Goal: Find specific page/section: Find specific page/section

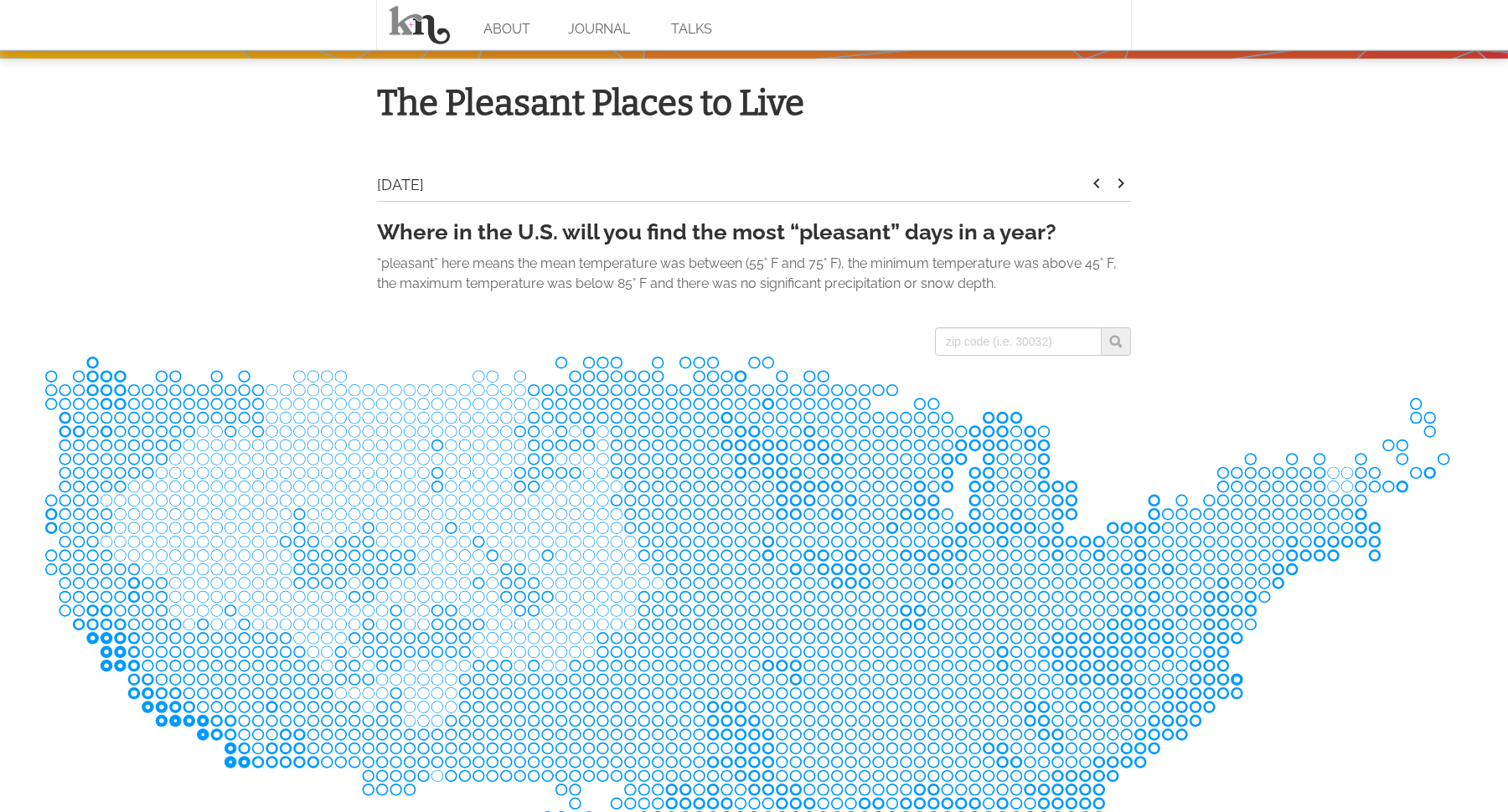
scroll to position [522, 0]
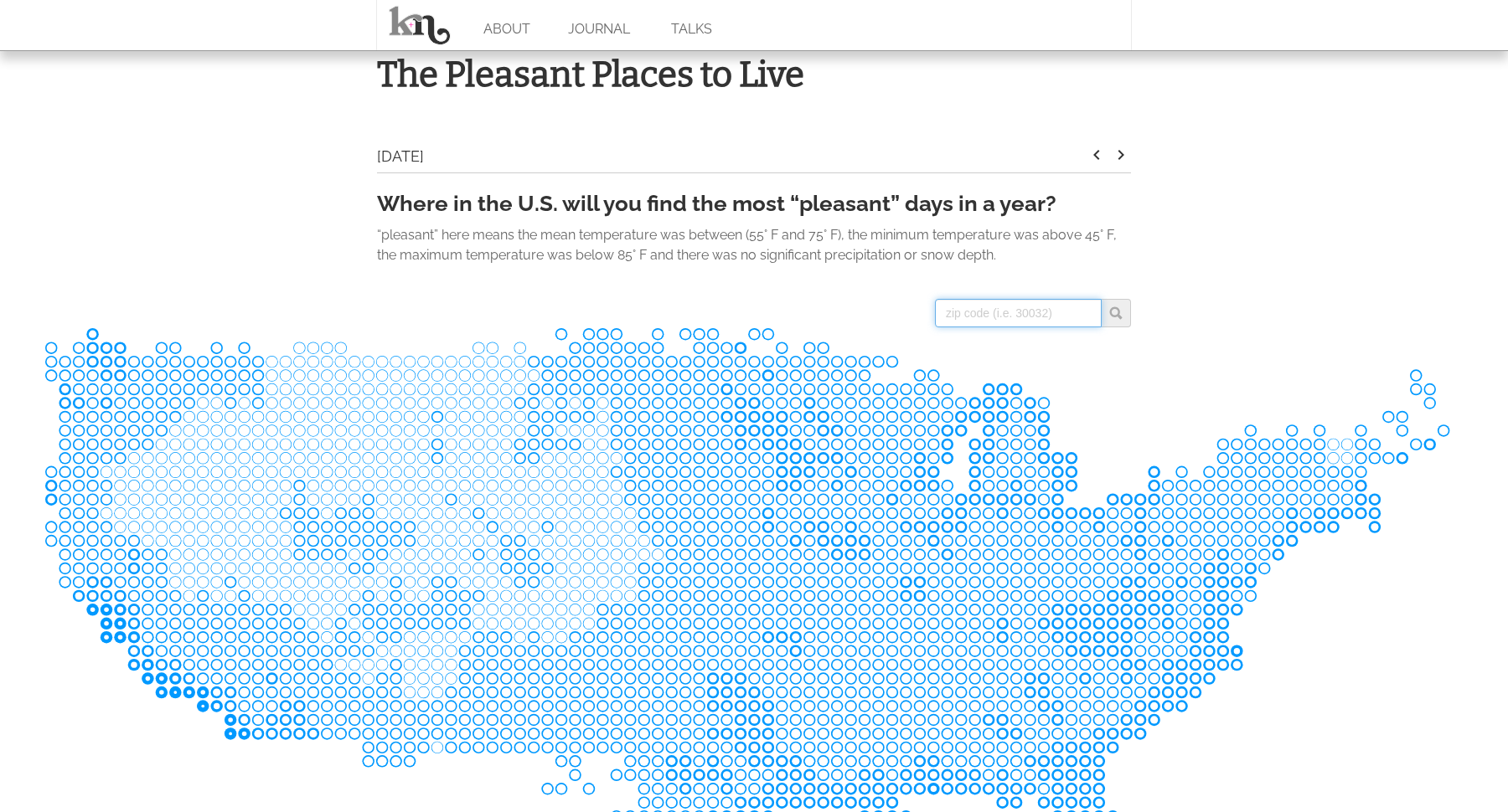
click at [943, 312] on input "search" at bounding box center [1018, 313] width 166 height 29
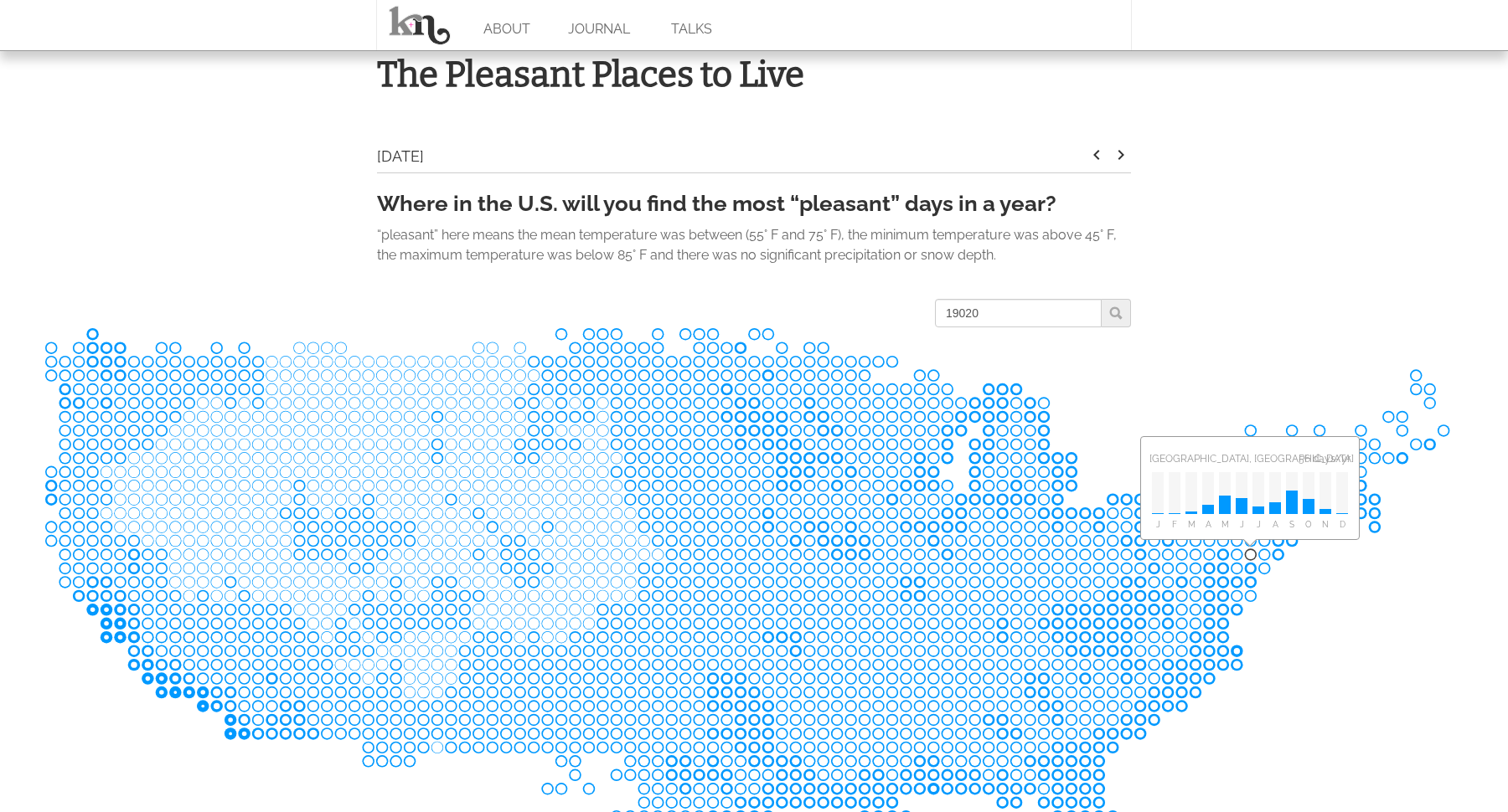
click at [1165, 321] on body "ABOUT JOURNAL TALKS The Pleasant Places to Live [DATE] keyboard_arrow_left keyb…" at bounding box center [754, 702] width 1508 height 2448
click at [1127, 312] on span at bounding box center [1116, 313] width 30 height 29
drag, startPoint x: 991, startPoint y: 308, endPoint x: 926, endPoint y: 309, distance: 65.0
click at [935, 309] on input "19020" at bounding box center [1018, 313] width 166 height 29
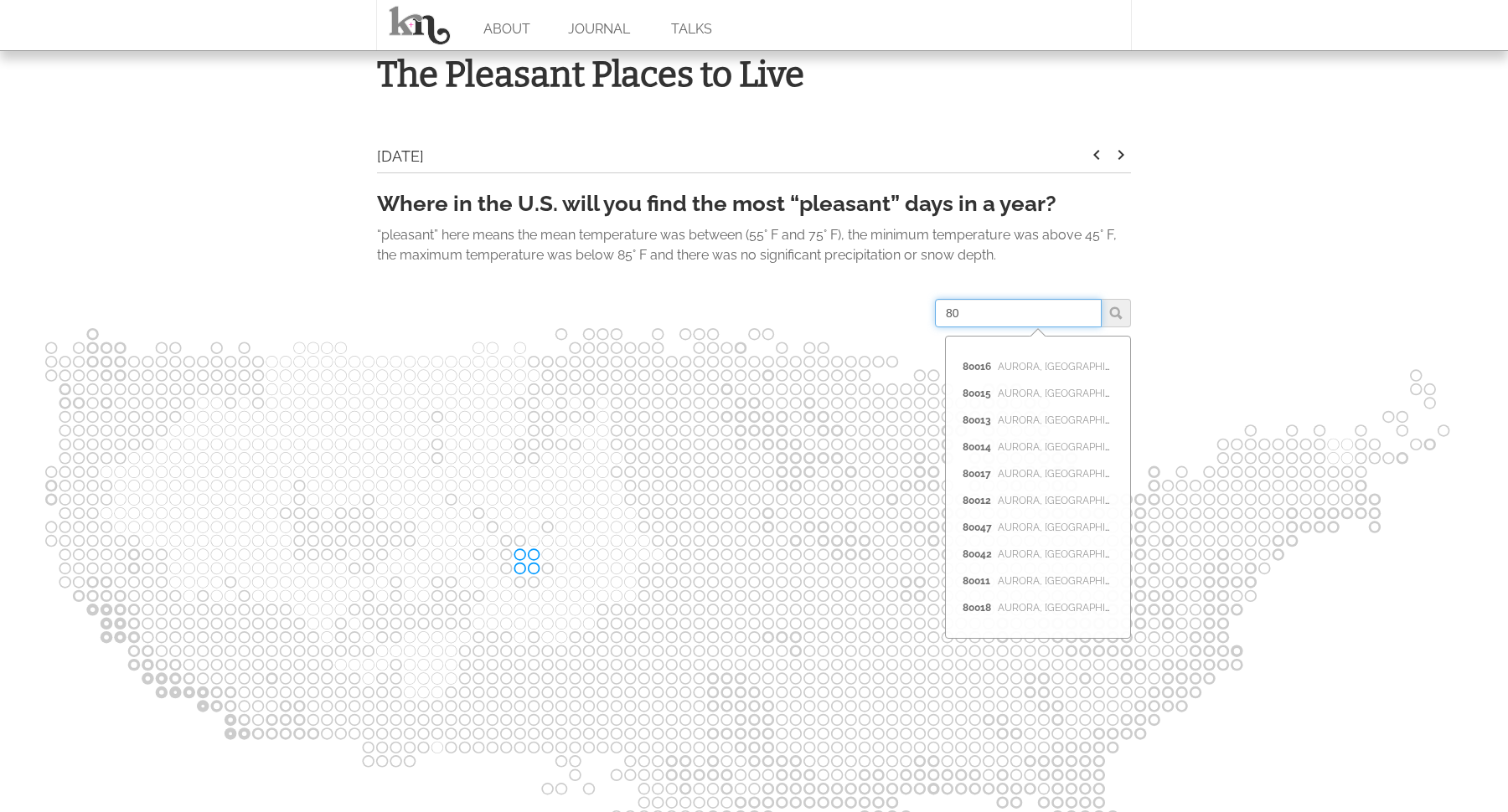
type input "8"
type input "9"
type input "19020"
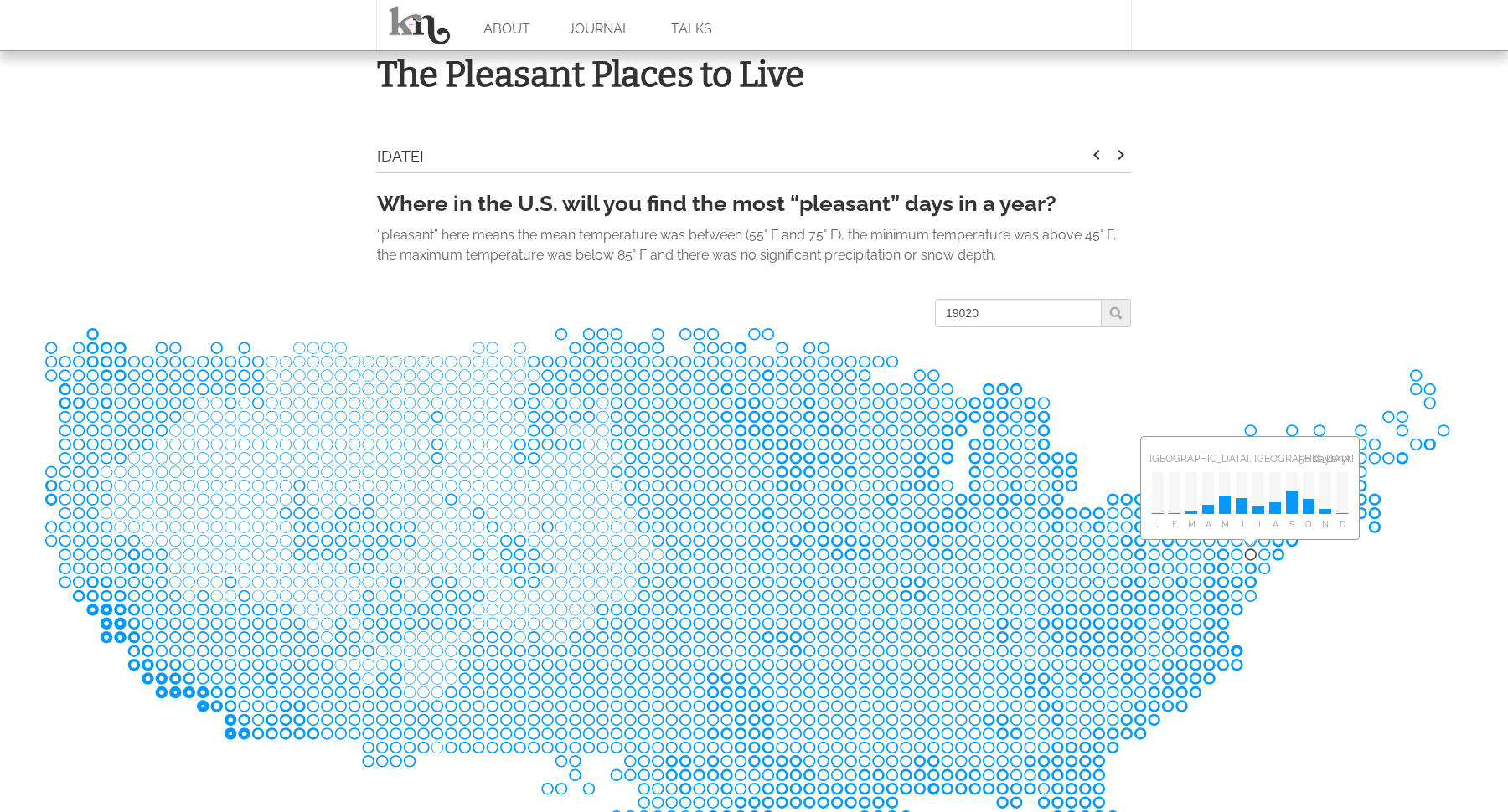
click at [1406, 462] on rect at bounding box center [1401, 458] width 13 height 13
click at [1021, 312] on input "19020" at bounding box center [1018, 313] width 166 height 29
click at [935, 315] on input "19020" at bounding box center [1018, 313] width 166 height 29
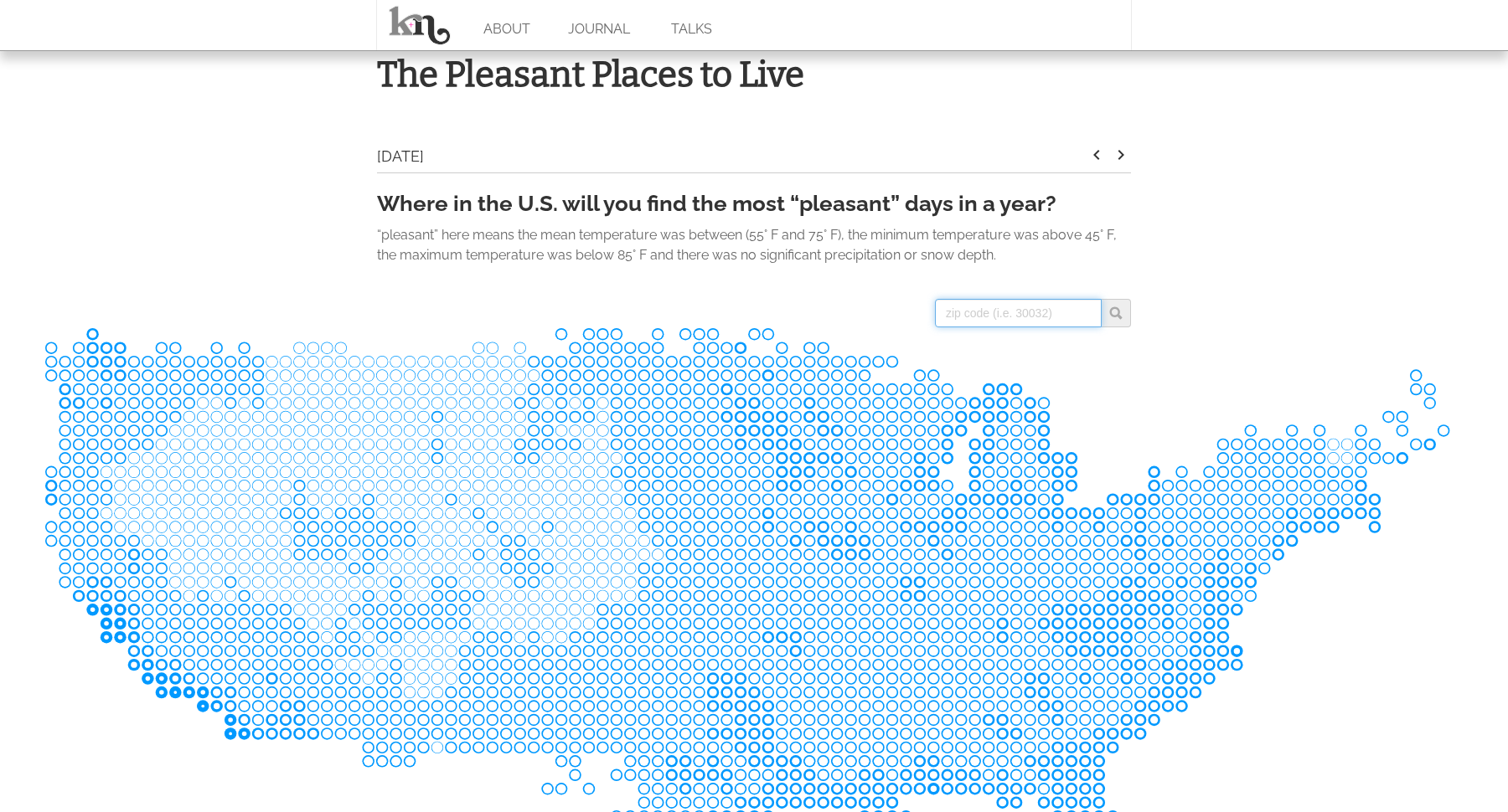
click at [1016, 317] on input "search" at bounding box center [1018, 313] width 166 height 29
paste input "04104"
click at [989, 321] on input "04104" at bounding box center [1018, 313] width 166 height 29
drag, startPoint x: 996, startPoint y: 315, endPoint x: 923, endPoint y: 312, distance: 73.1
click at [935, 312] on input "04104" at bounding box center [1018, 313] width 166 height 29
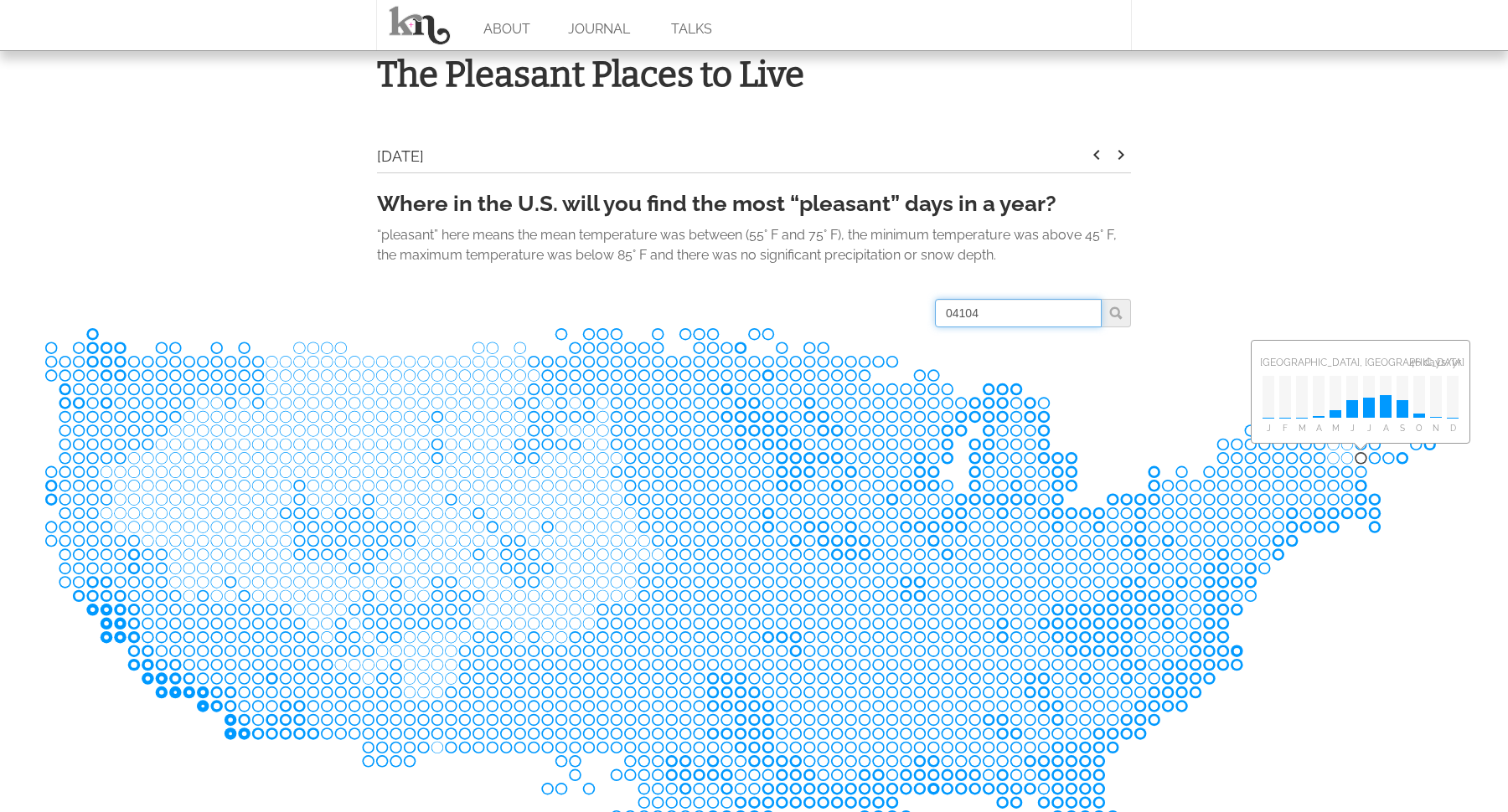
paste input "97201"
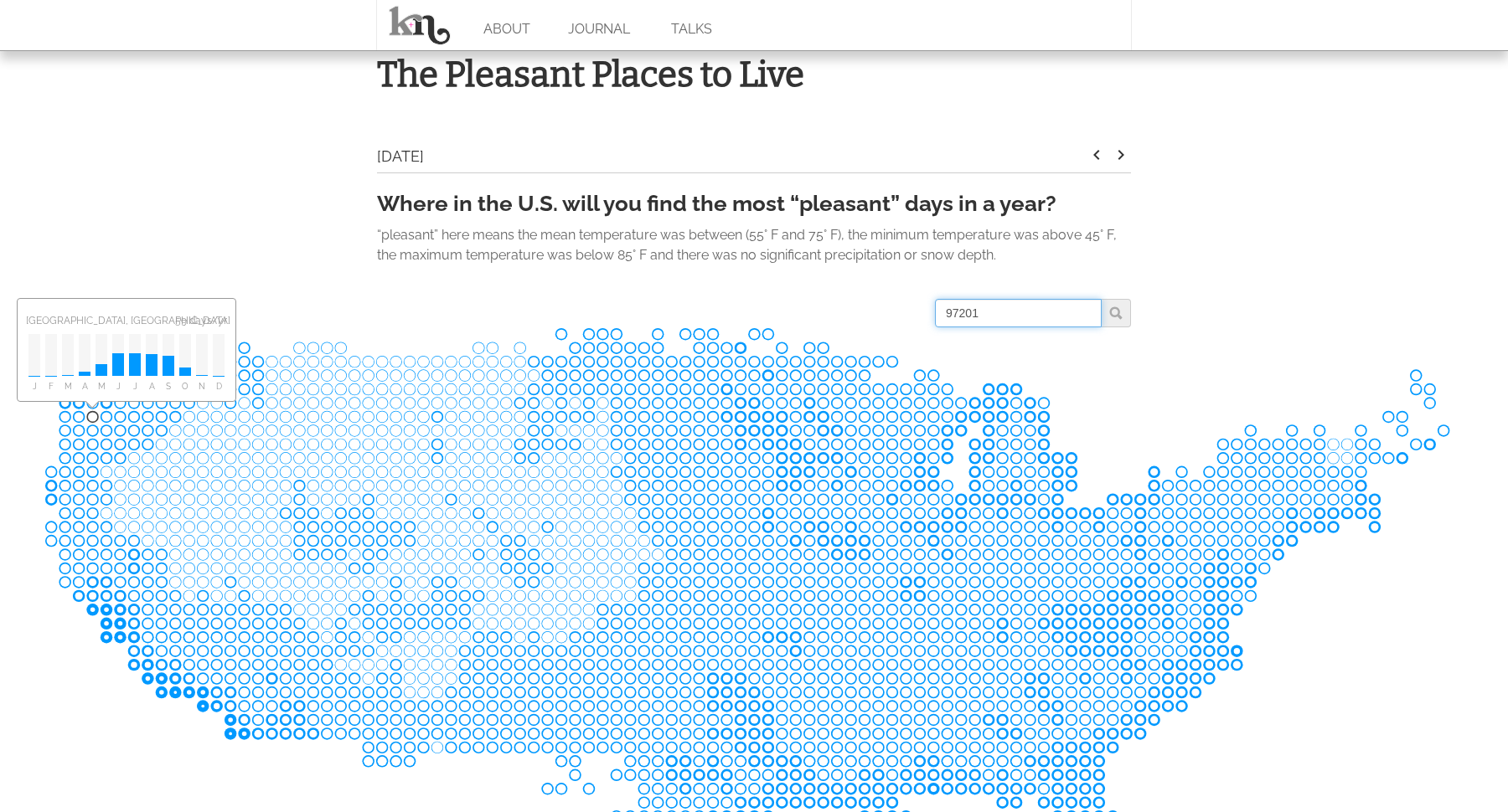
type input "97201"
click at [291, 269] on body "ABOUT JOURNAL TALKS The Pleasant Places to Live [DATE] keyboard_arrow_left keyb…" at bounding box center [754, 702] width 1508 height 2448
click at [292, 256] on body "ABOUT JOURNAL TALKS The Pleasant Places to Live [DATE] keyboard_arrow_left keyb…" at bounding box center [754, 702] width 1508 height 2448
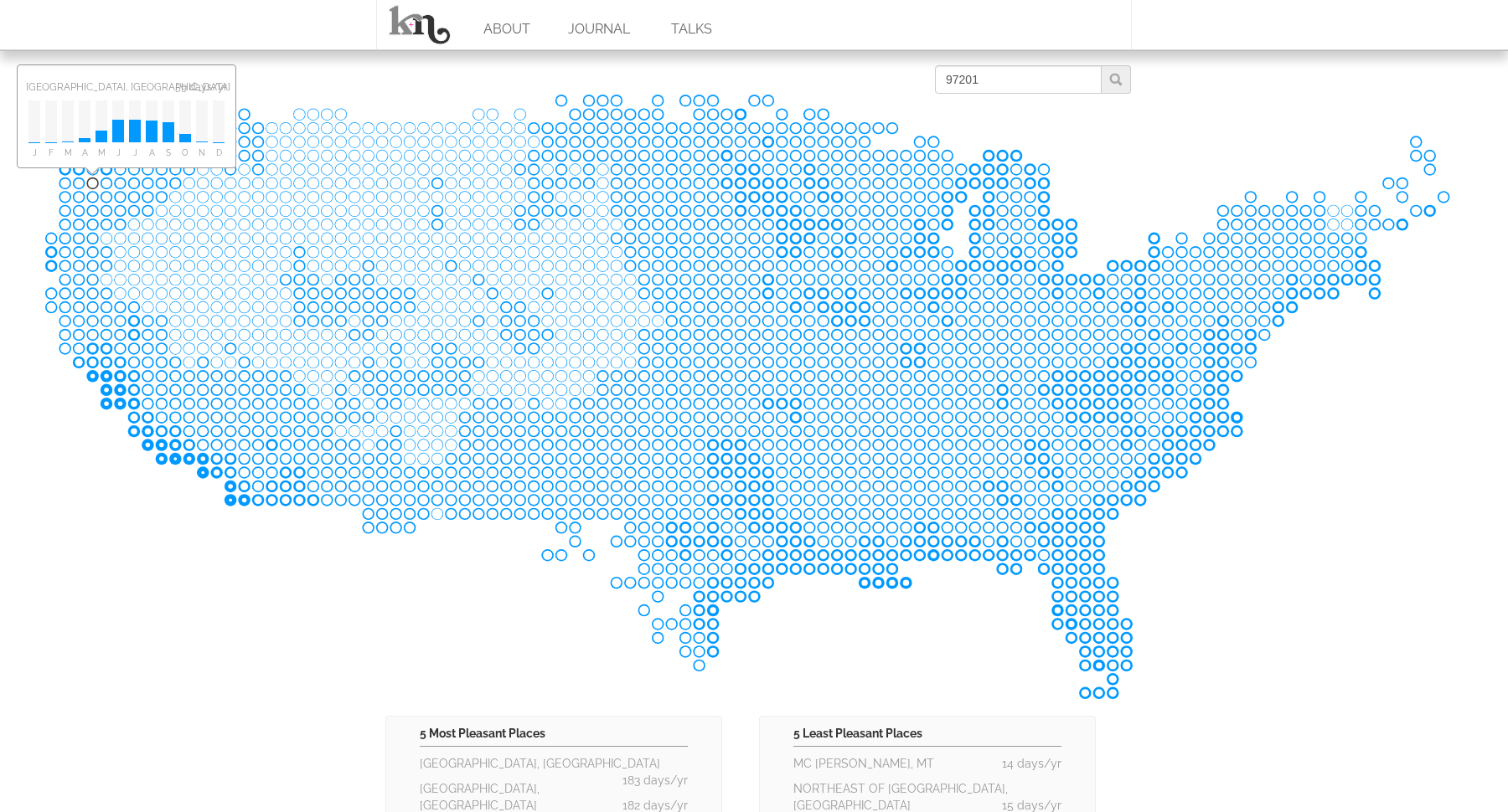
scroll to position [817, 0]
